Goal: Task Accomplishment & Management: Use online tool/utility

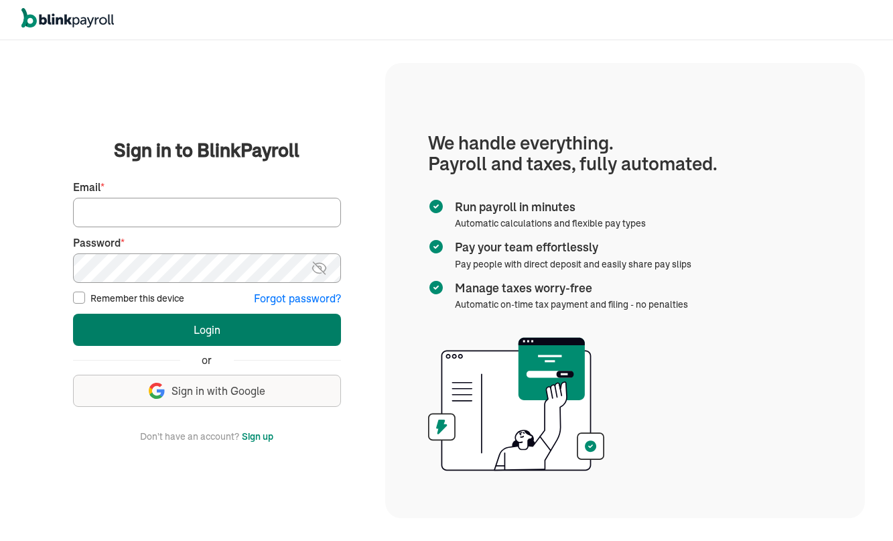
type input "canomelody@yahoo.com"
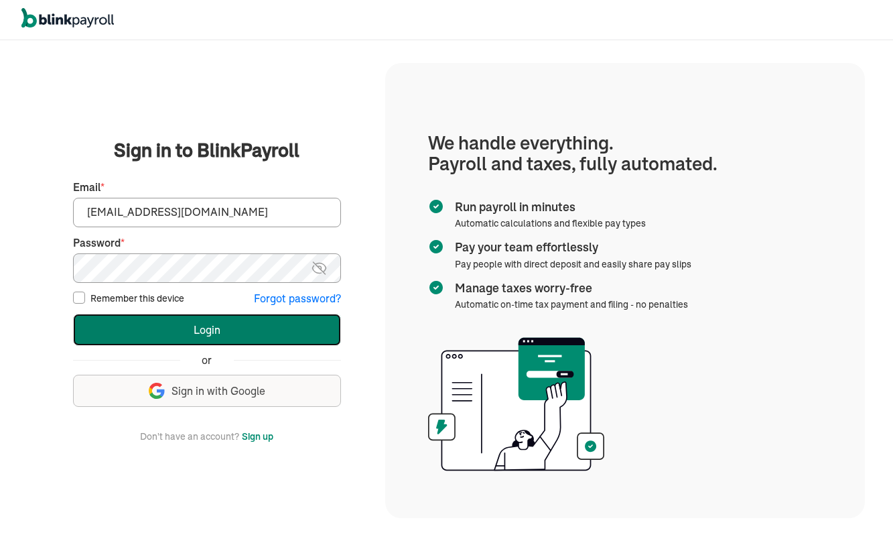
click at [225, 328] on button "Login" at bounding box center [207, 330] width 268 height 32
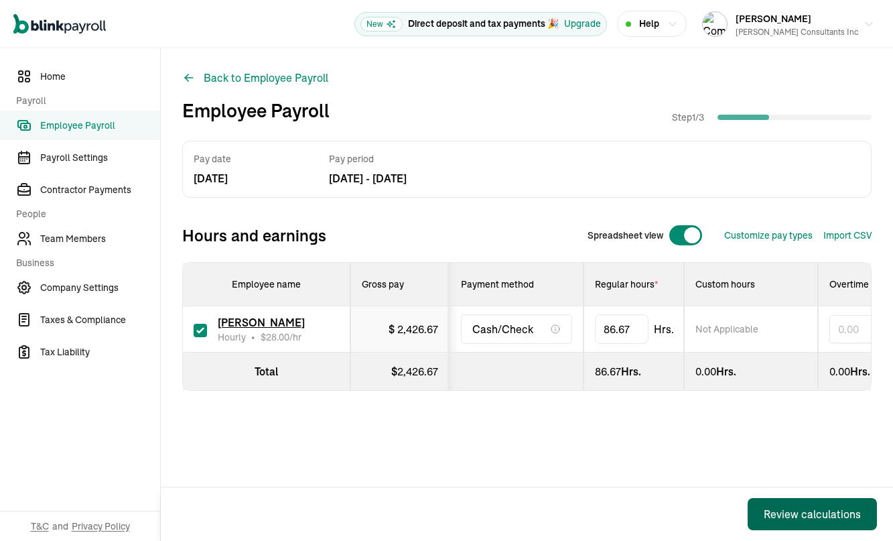
click at [790, 515] on div "Review calculations" at bounding box center [812, 514] width 97 height 16
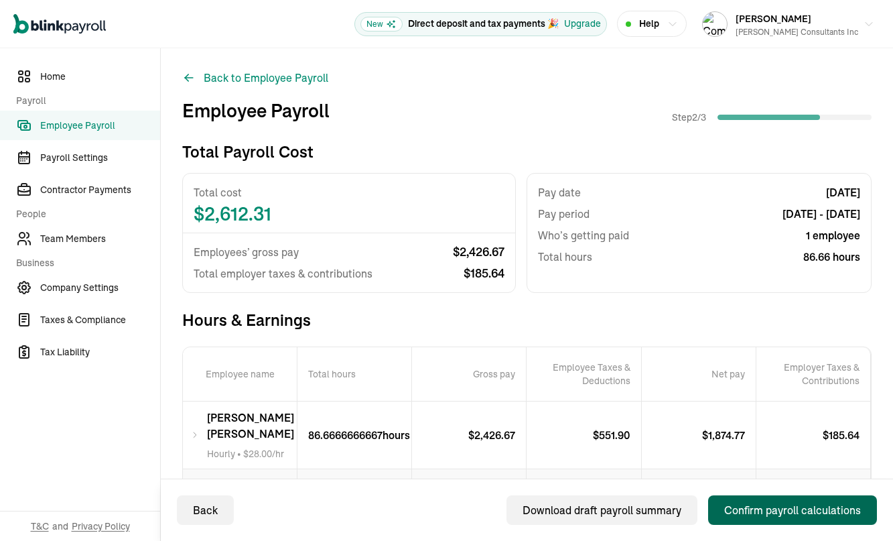
click at [748, 512] on div "Confirm payroll calculations" at bounding box center [793, 510] width 137 height 16
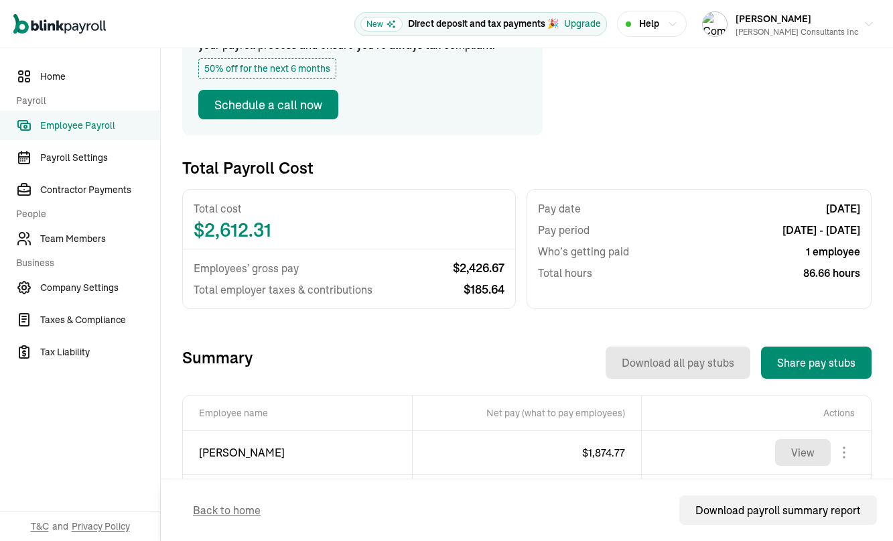
scroll to position [228, 0]
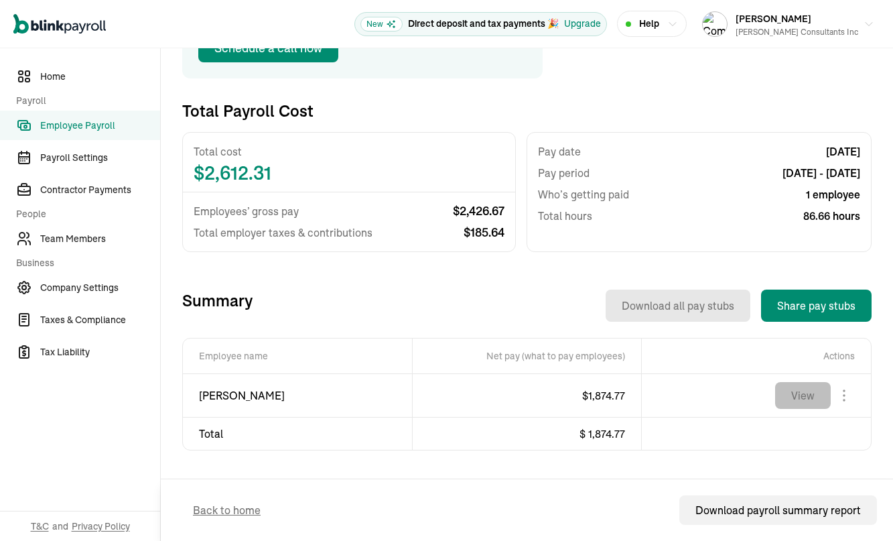
click at [811, 397] on button "View" at bounding box center [804, 395] width 56 height 27
click at [732, 507] on div "Download payroll summary report" at bounding box center [779, 510] width 166 height 16
click at [61, 350] on span "Tax Liability" at bounding box center [100, 352] width 120 height 14
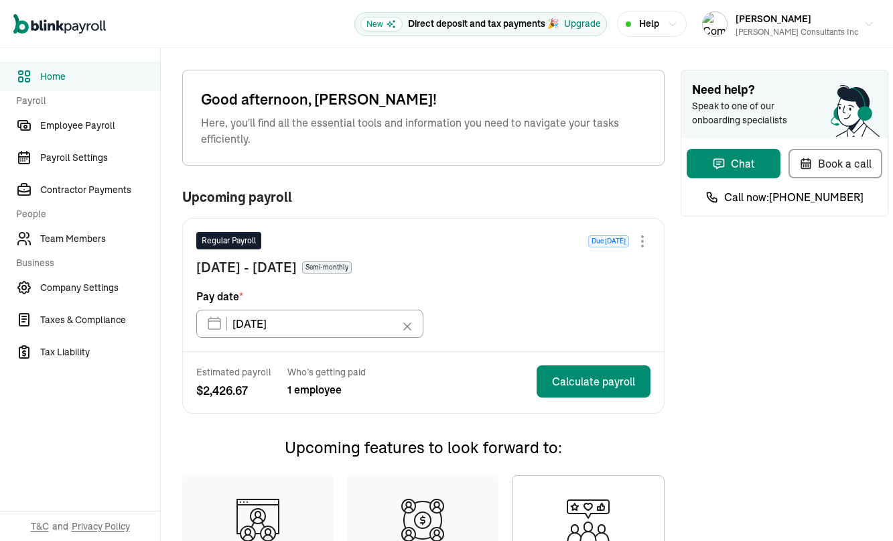
click at [643, 235] on div at bounding box center [642, 236] width 3 height 3
click at [473, 235] on div "Regular Payroll Due in 15 days Skip this payroll" at bounding box center [423, 244] width 454 height 25
click at [88, 128] on span "Employee Payroll" at bounding box center [100, 126] width 120 height 14
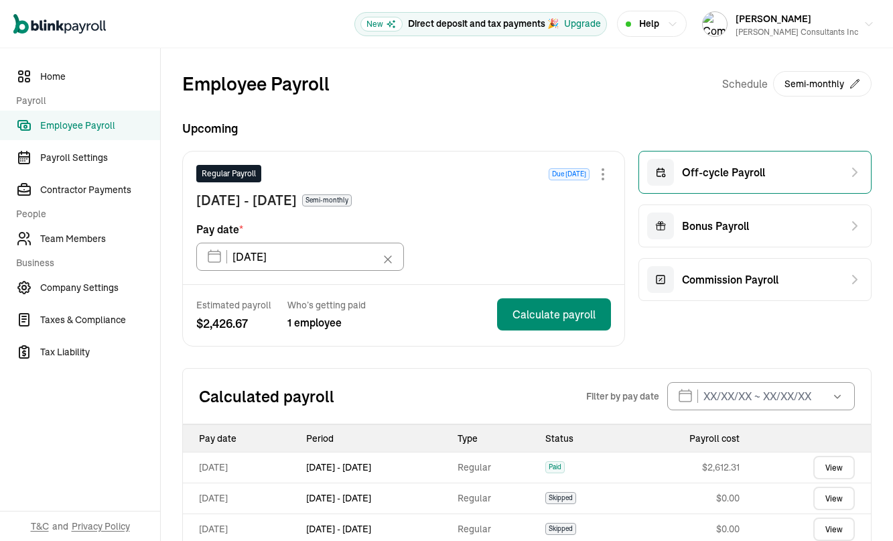
click at [739, 178] on span "Off-cycle Payroll" at bounding box center [723, 172] width 83 height 16
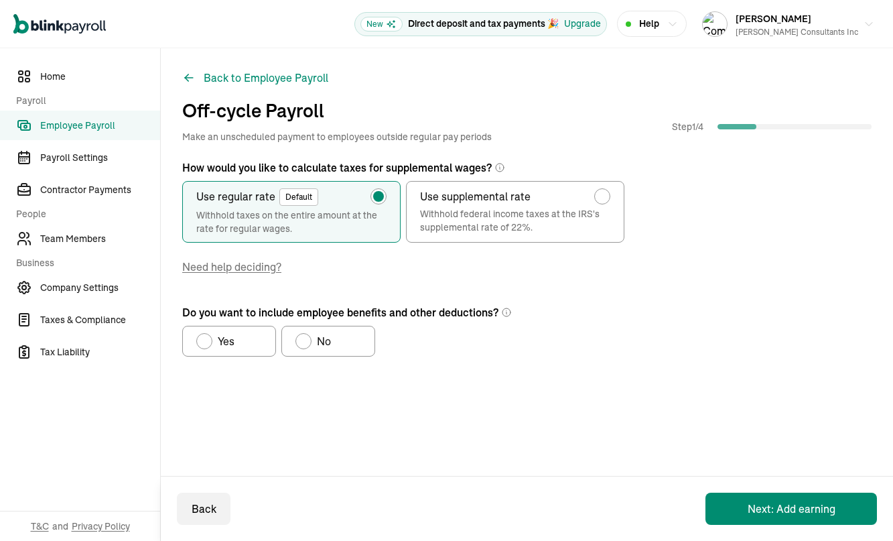
click at [206, 341] on div "radio-group" at bounding box center [204, 341] width 11 height 11
click at [206, 341] on input "Yes" at bounding box center [201, 337] width 11 height 11
radio input "true"
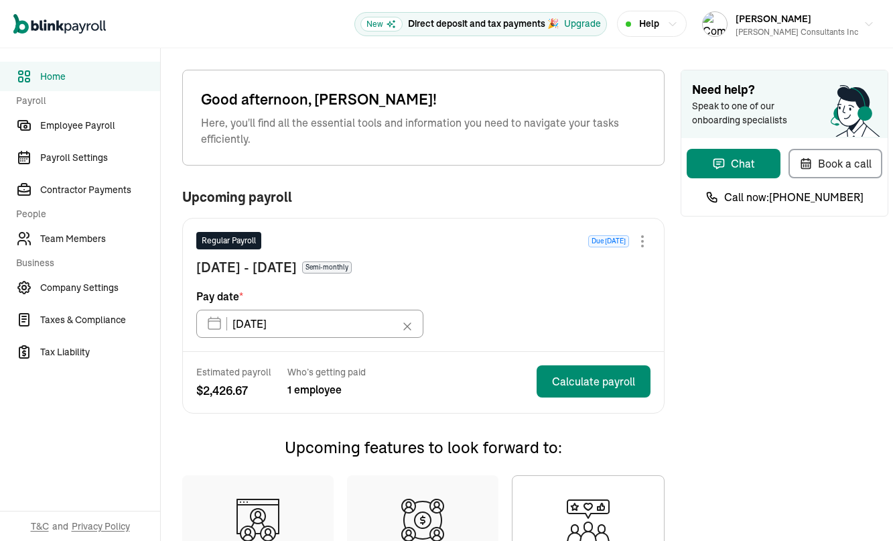
click at [643, 235] on div at bounding box center [642, 236] width 3 height 3
click at [473, 235] on div "Regular Payroll Due [DATE] Skip this payroll" at bounding box center [423, 244] width 454 height 25
click at [88, 128] on span "Employee Payroll" at bounding box center [100, 126] width 120 height 14
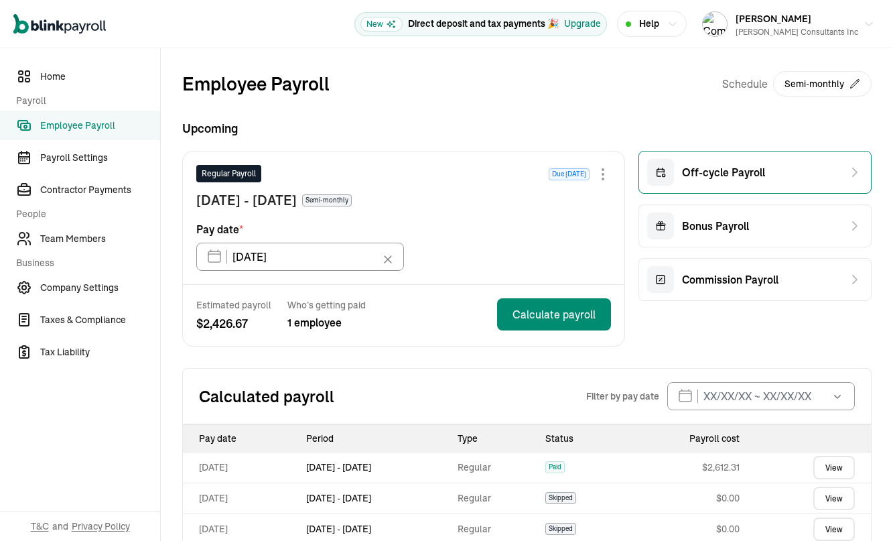
click at [739, 178] on span "Off-cycle Payroll" at bounding box center [723, 172] width 83 height 16
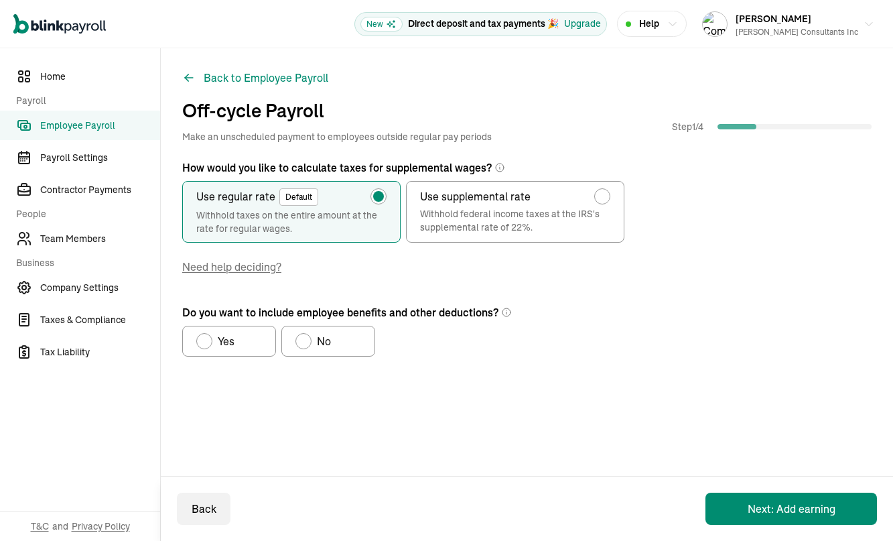
click at [206, 341] on div "radio-group" at bounding box center [204, 341] width 11 height 11
click at [206, 341] on input "Yes" at bounding box center [201, 337] width 11 height 11
radio input "true"
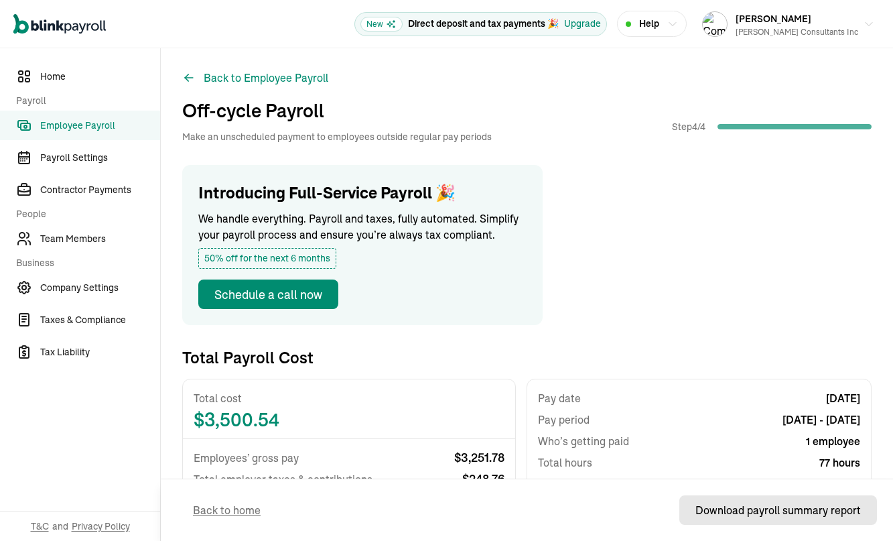
click at [764, 512] on div "Download payroll summary report" at bounding box center [779, 510] width 166 height 16
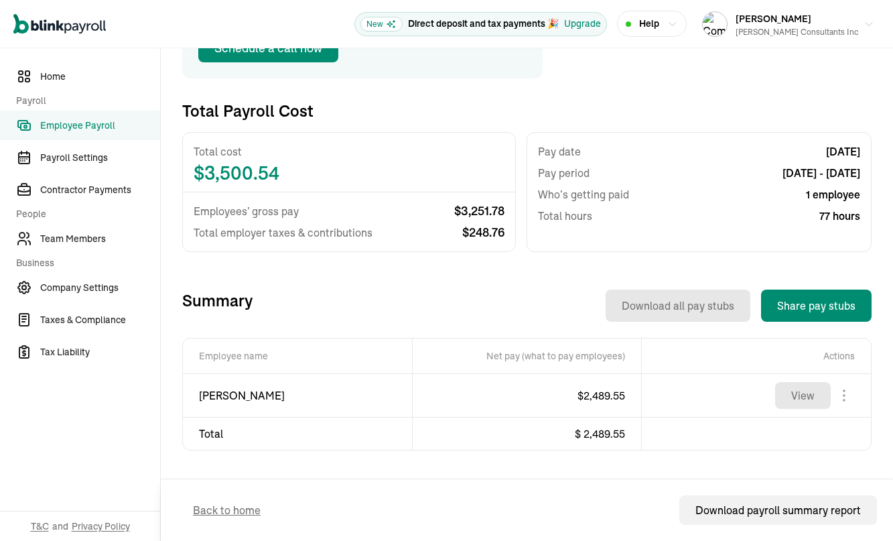
scroll to position [246, 0]
click at [810, 399] on button "View" at bounding box center [804, 396] width 56 height 27
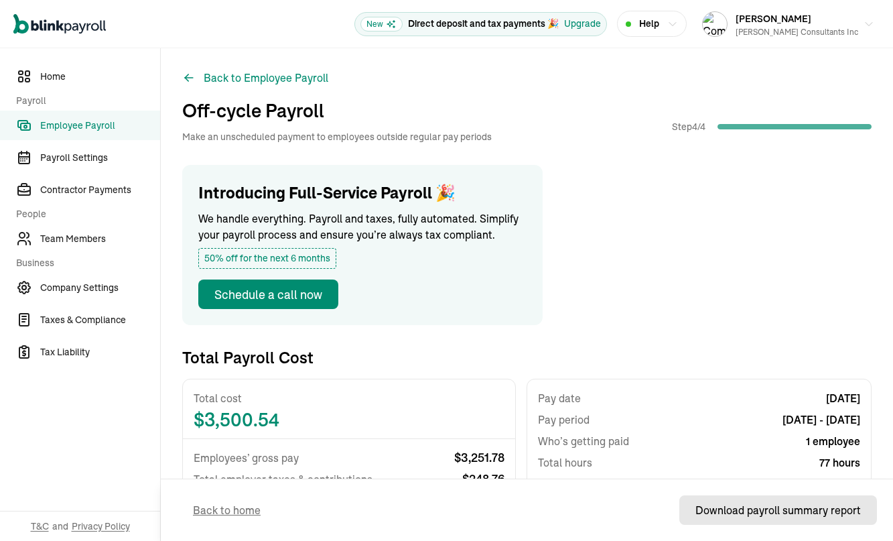
click at [764, 512] on div "Download payroll summary report" at bounding box center [779, 510] width 166 height 16
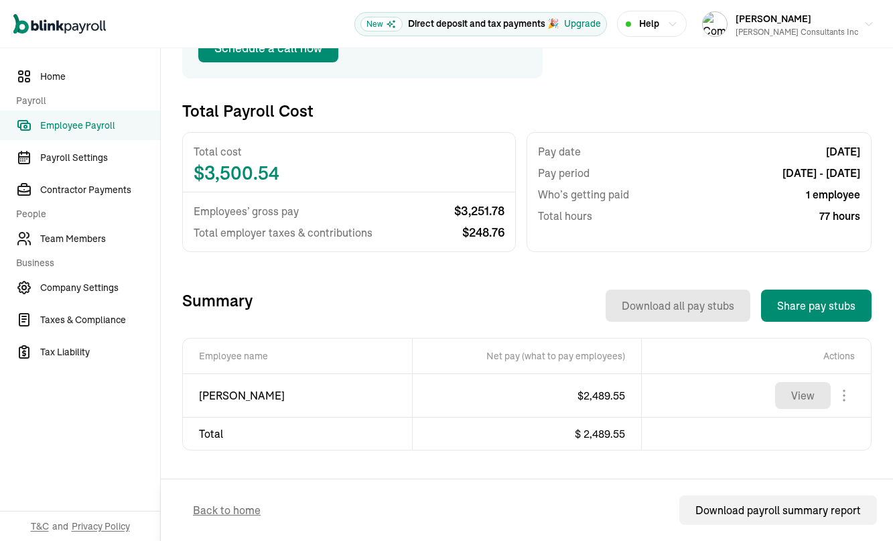
scroll to position [246, 0]
click at [810, 399] on button "View" at bounding box center [804, 396] width 56 height 27
